Goal: Information Seeking & Learning: Stay updated

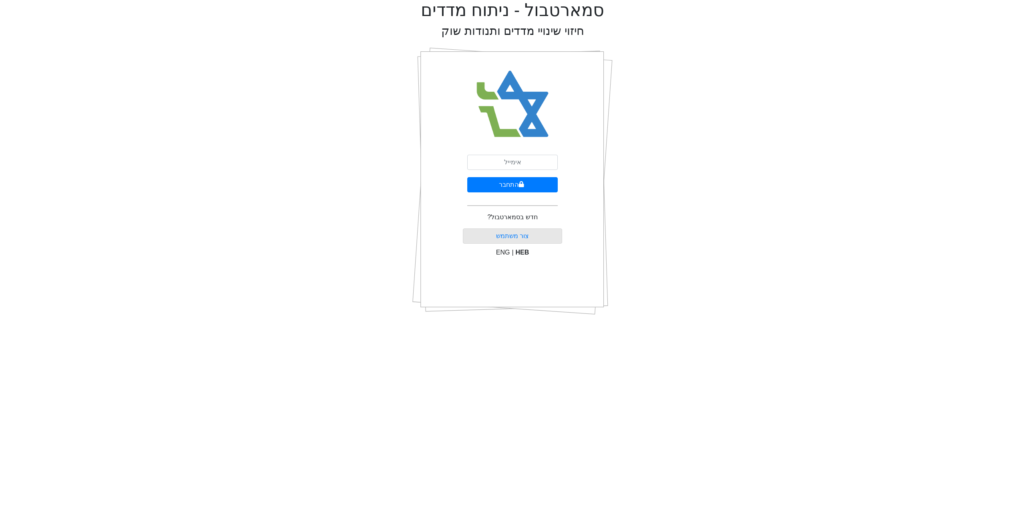
drag, startPoint x: 513, startPoint y: 148, endPoint x: 508, endPoint y: 159, distance: 12.0
click at [513, 149] on div "התחבר חדש בסמארטבול? [PERSON_NAME] משתמש ENG | HEB" at bounding box center [513, 181] width 100 height 280
click at [505, 164] on input "email" at bounding box center [512, 162] width 91 height 15
type input "ד"
type input "[EMAIL_ADDRESS][DOMAIN_NAME]"
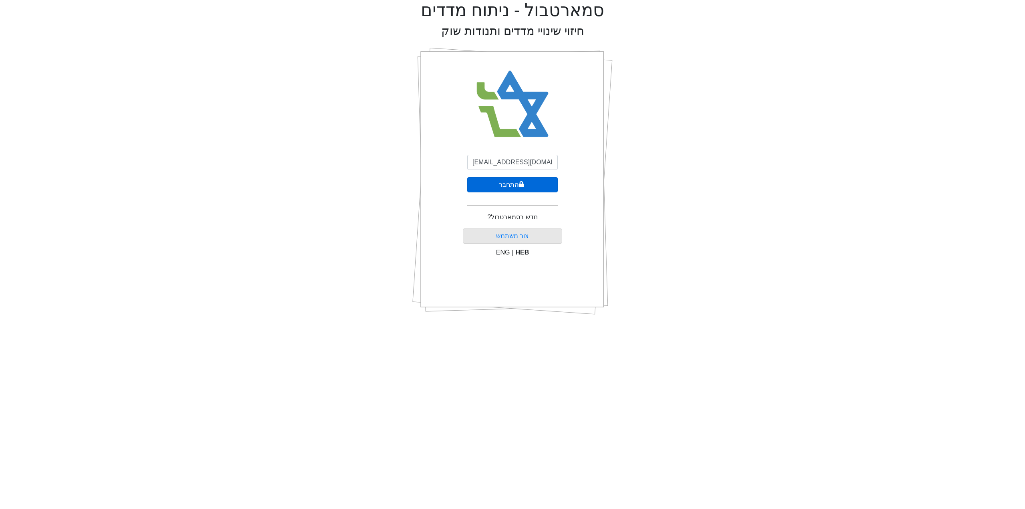
click at [519, 183] on icon "submit" at bounding box center [522, 184] width 6 height 6
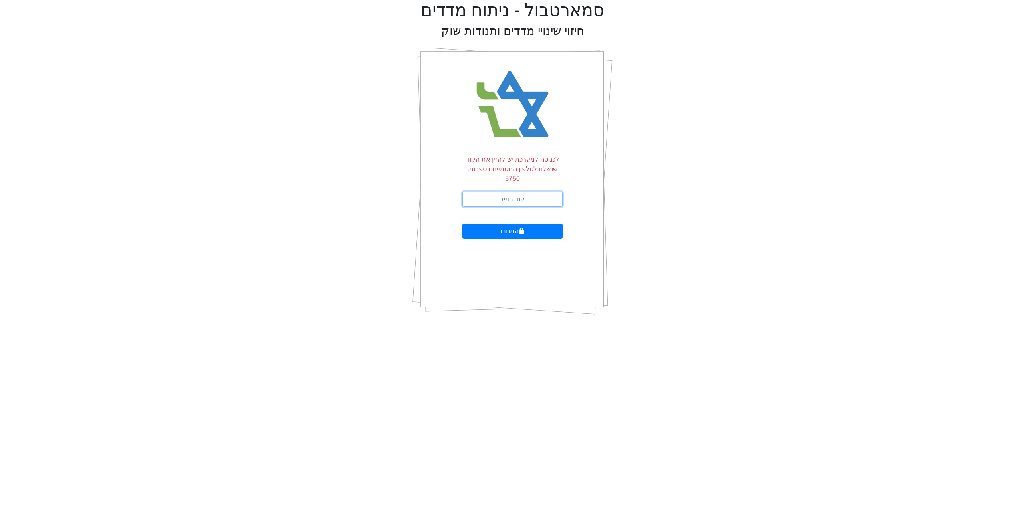
click at [518, 194] on input "text" at bounding box center [513, 198] width 100 height 15
type input "494071"
click at [497, 223] on button "התחבר" at bounding box center [513, 230] width 100 height 15
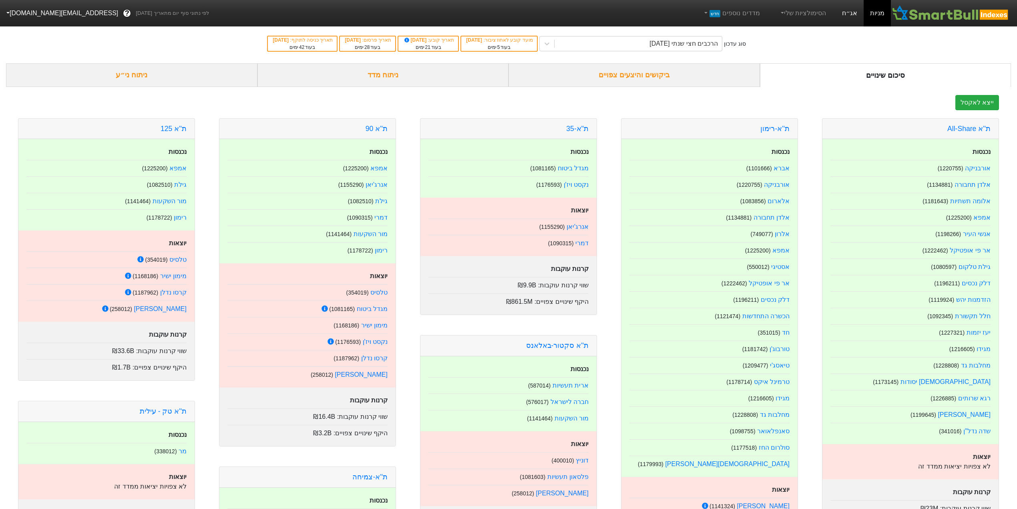
click at [853, 10] on link "אג״ח" at bounding box center [850, 13] width 28 height 26
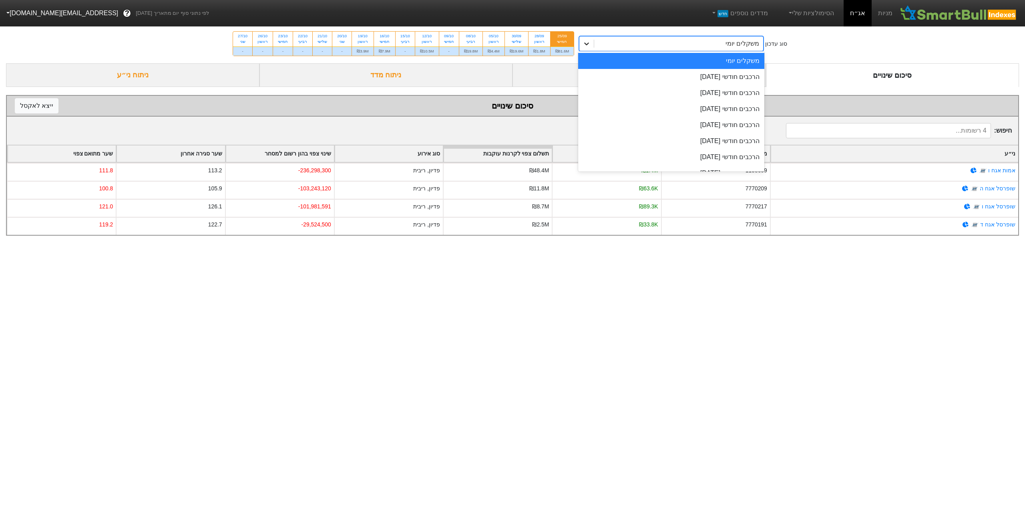
click at [590, 46] on icon at bounding box center [587, 44] width 8 height 8
click at [615, 70] on div "הרכבים חודשי [DATE]" at bounding box center [671, 77] width 186 height 16
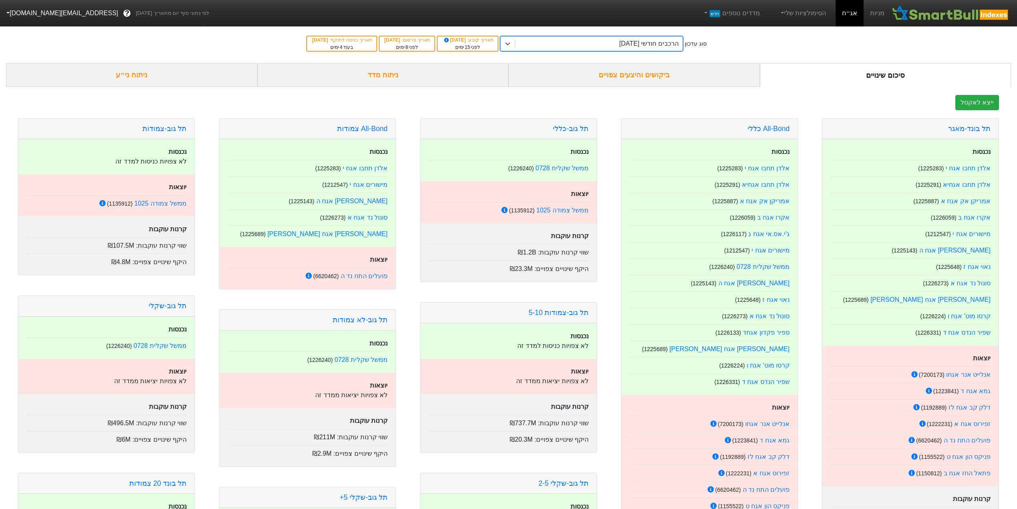
click at [638, 81] on div "ביקושים והיצעים צפויים" at bounding box center [635, 75] width 252 height 24
